Goal: Task Accomplishment & Management: Manage account settings

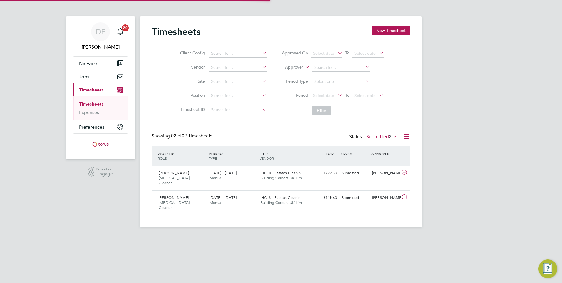
scroll to position [15, 51]
click at [273, 176] on span "Building Careers UK Lim…" at bounding box center [283, 177] width 45 height 5
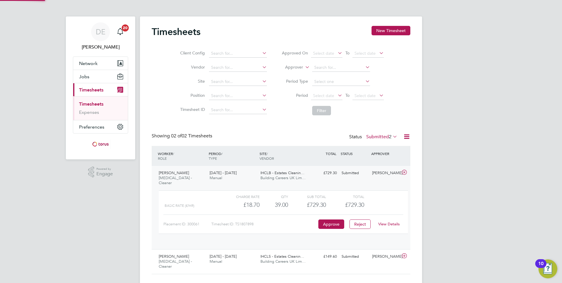
scroll to position [10, 57]
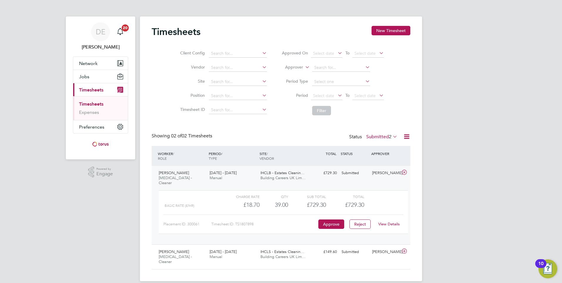
click at [390, 221] on link "View Details" at bounding box center [388, 223] width 21 height 5
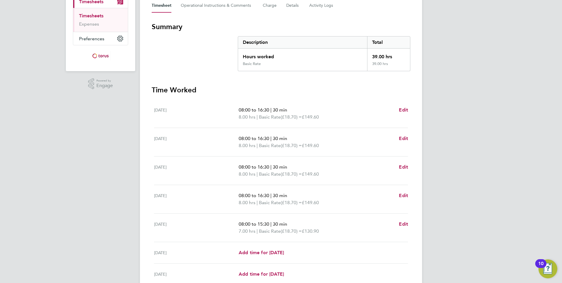
scroll to position [142, 0]
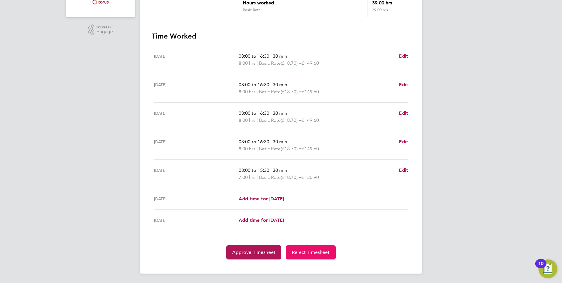
click at [329, 252] on span "Reject Timesheet" at bounding box center [311, 252] width 38 height 6
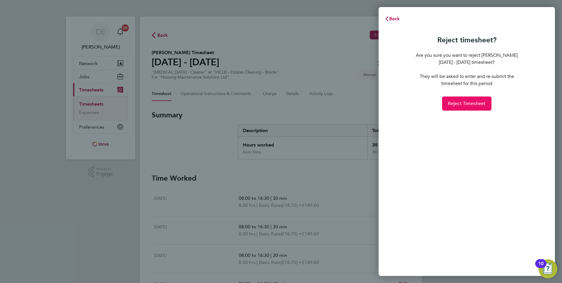
click at [465, 104] on span "Reject Timesheet" at bounding box center [467, 104] width 38 height 6
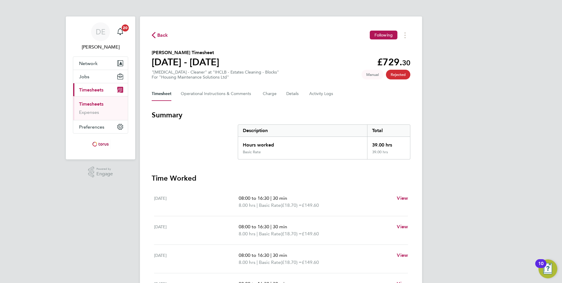
click at [94, 104] on link "Timesheets" at bounding box center [91, 104] width 24 height 6
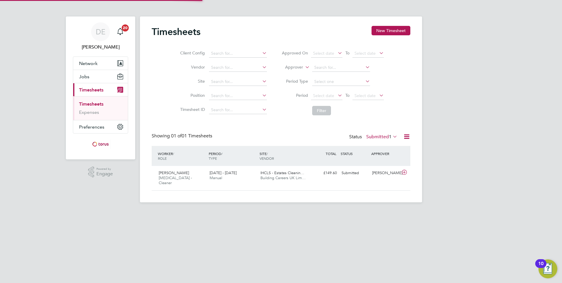
scroll to position [15, 51]
click at [219, 176] on span "Manual" at bounding box center [216, 177] width 13 height 5
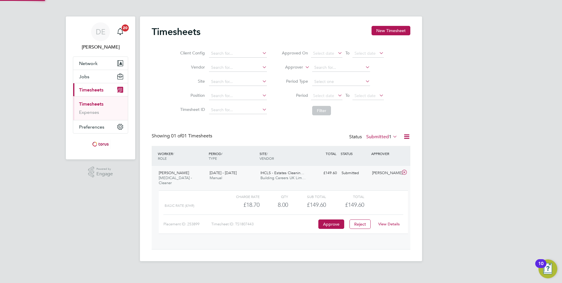
scroll to position [10, 57]
click at [334, 221] on button "Approve" at bounding box center [331, 223] width 26 height 9
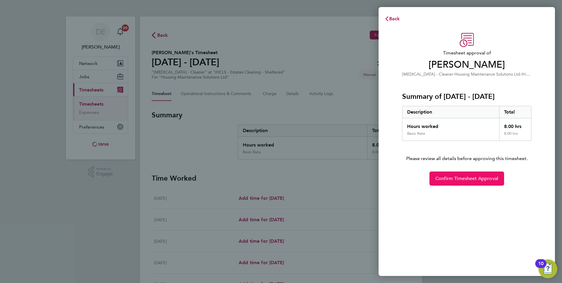
click at [458, 177] on span "Confirm Timesheet Approval" at bounding box center [466, 179] width 63 height 6
